Goal: Task Accomplishment & Management: Use online tool/utility

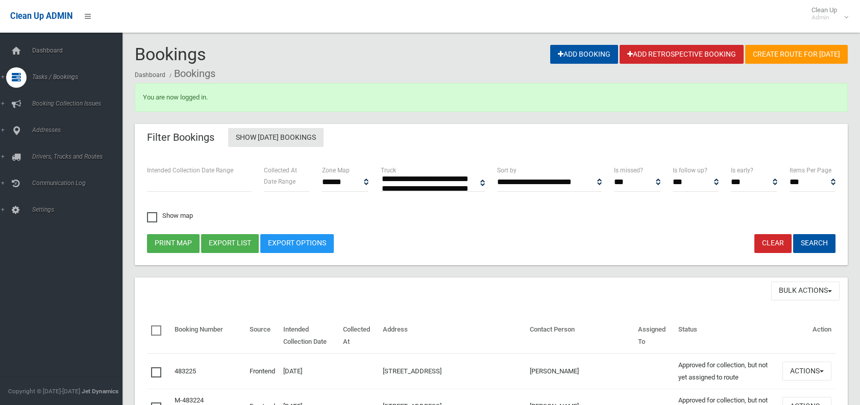
select select
click at [57, 74] on span "Tasks / Bookings" at bounding box center [79, 77] width 101 height 7
click at [35, 149] on span "Search" at bounding box center [75, 152] width 92 height 7
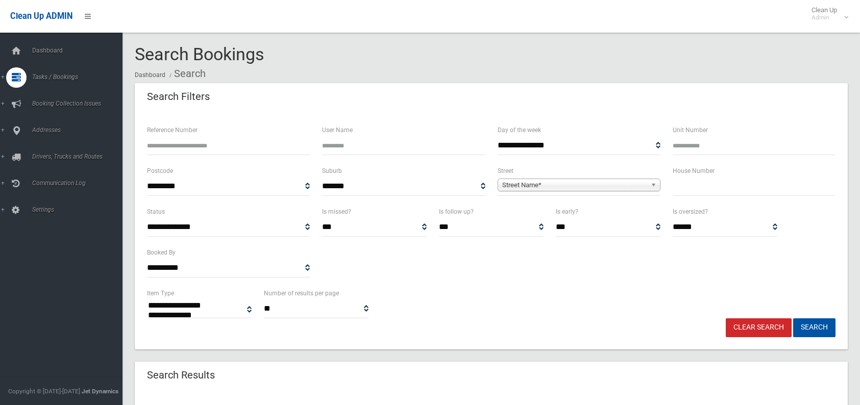
select select
click at [677, 187] on input "text" at bounding box center [754, 186] width 163 height 19
type input "***"
click at [579, 186] on span "Street Name*" at bounding box center [574, 185] width 144 height 12
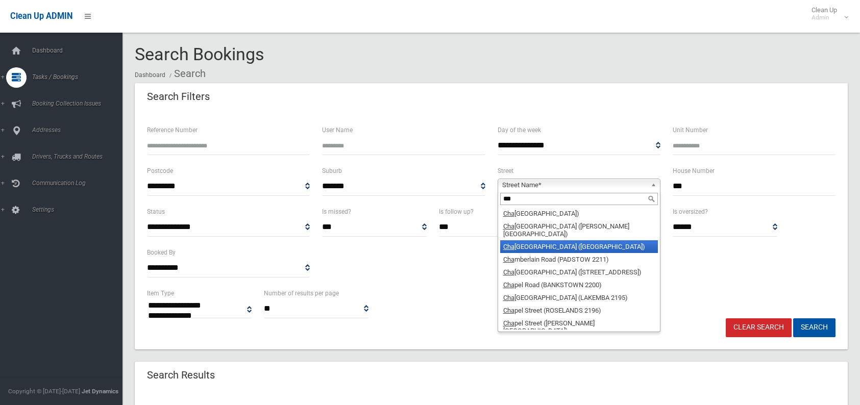
type input "***"
click at [542, 240] on li "Cha lmers Street (LAKEMBA 2195)" at bounding box center [579, 246] width 158 height 13
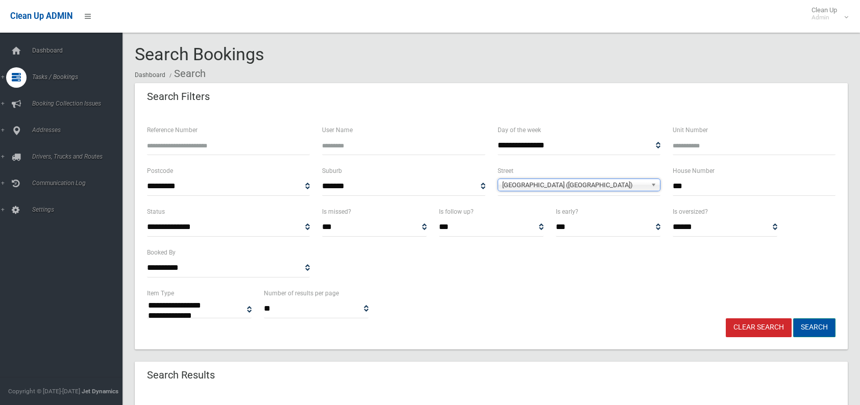
click at [815, 327] on button "Search" at bounding box center [814, 328] width 42 height 19
select select
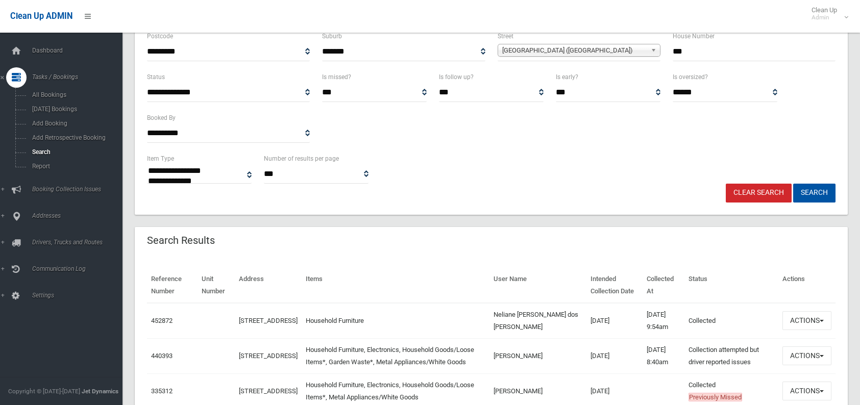
scroll to position [153, 0]
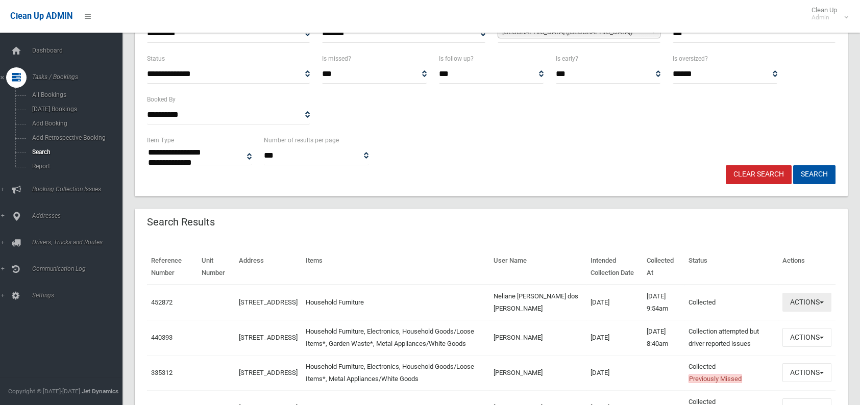
click at [796, 307] on button "Actions" at bounding box center [807, 302] width 49 height 19
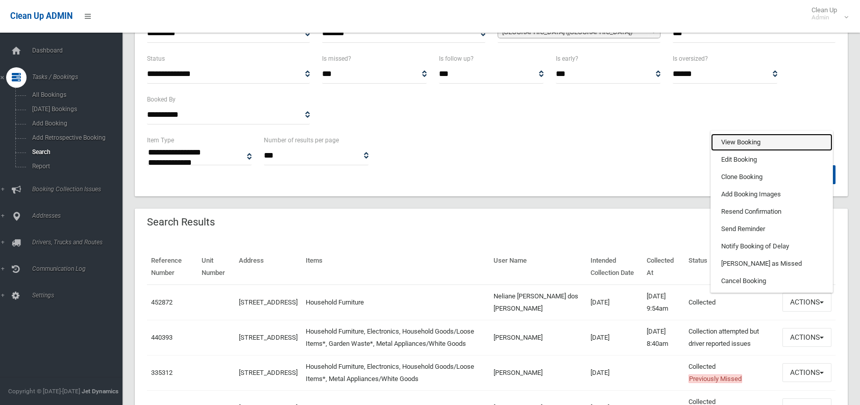
click at [743, 140] on link "View Booking" at bounding box center [772, 142] width 122 height 17
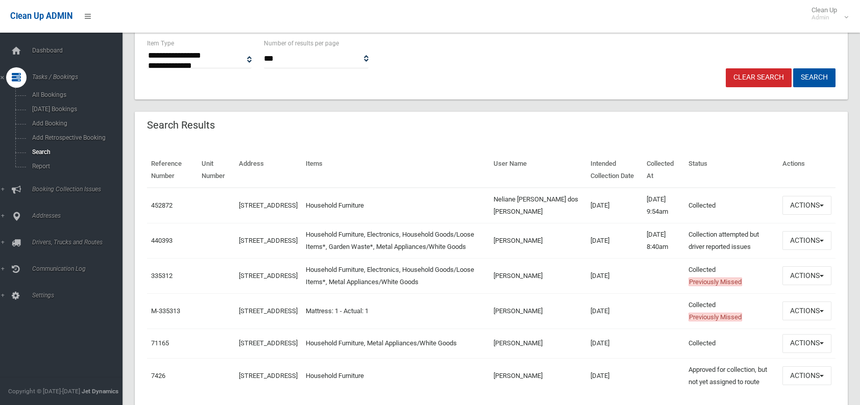
scroll to position [255, 0]
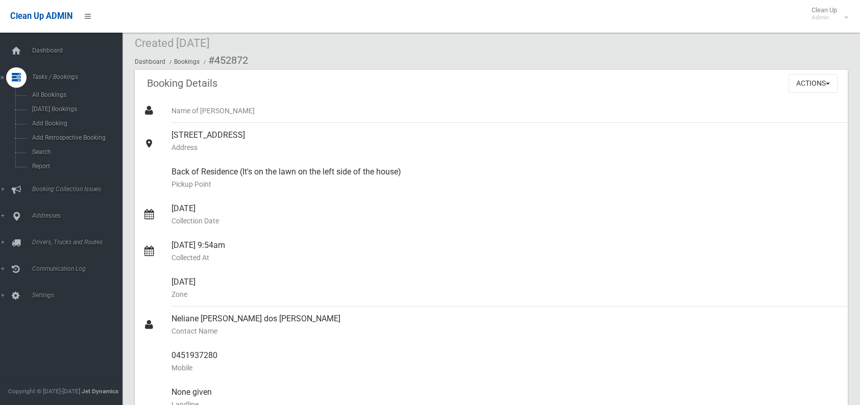
scroll to position [31, 0]
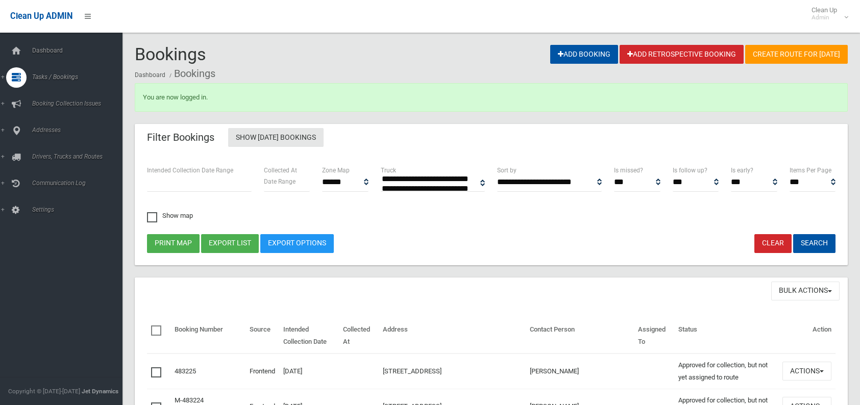
select select
